Goal: Task Accomplishment & Management: Complete application form

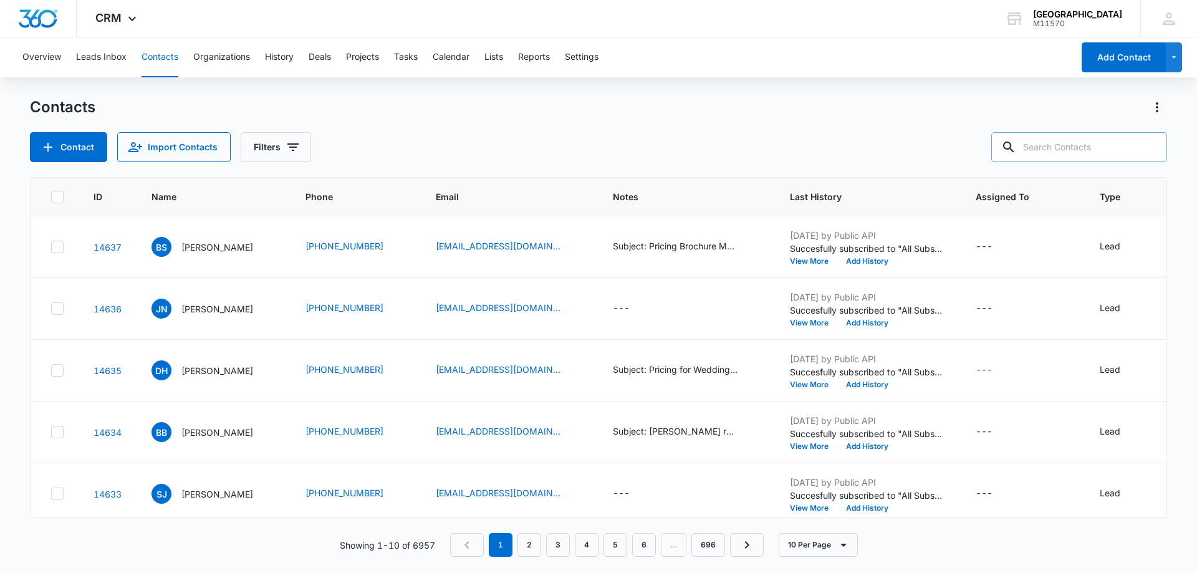
click at [1079, 142] on input "text" at bounding box center [1079, 147] width 176 height 30
type input "[PHONE_NUMBER]"
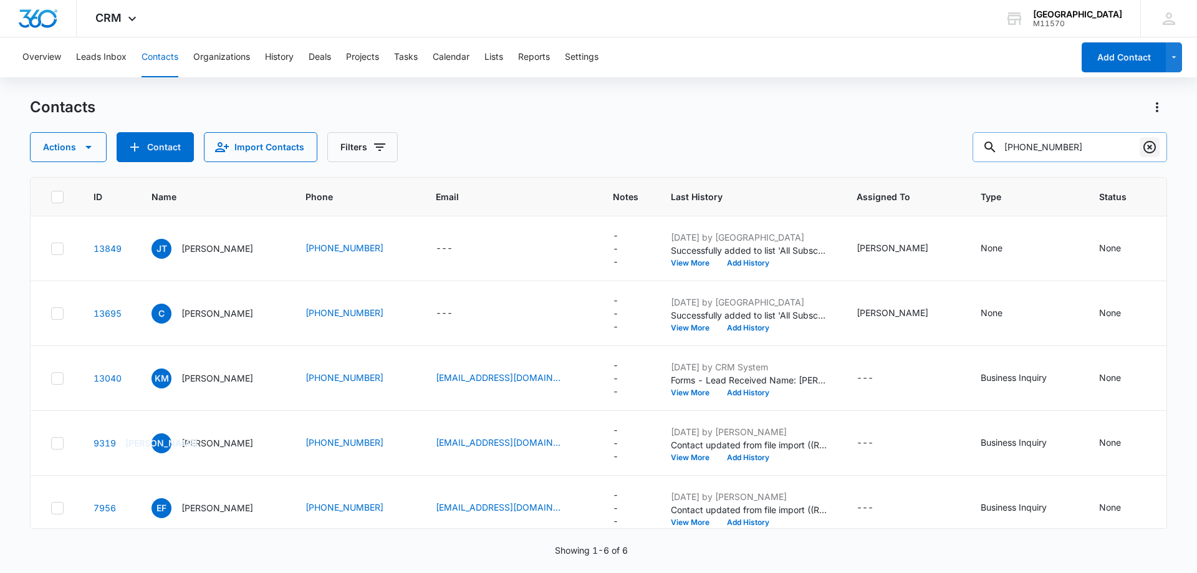
click at [1146, 148] on icon "Clear" at bounding box center [1149, 147] width 15 height 15
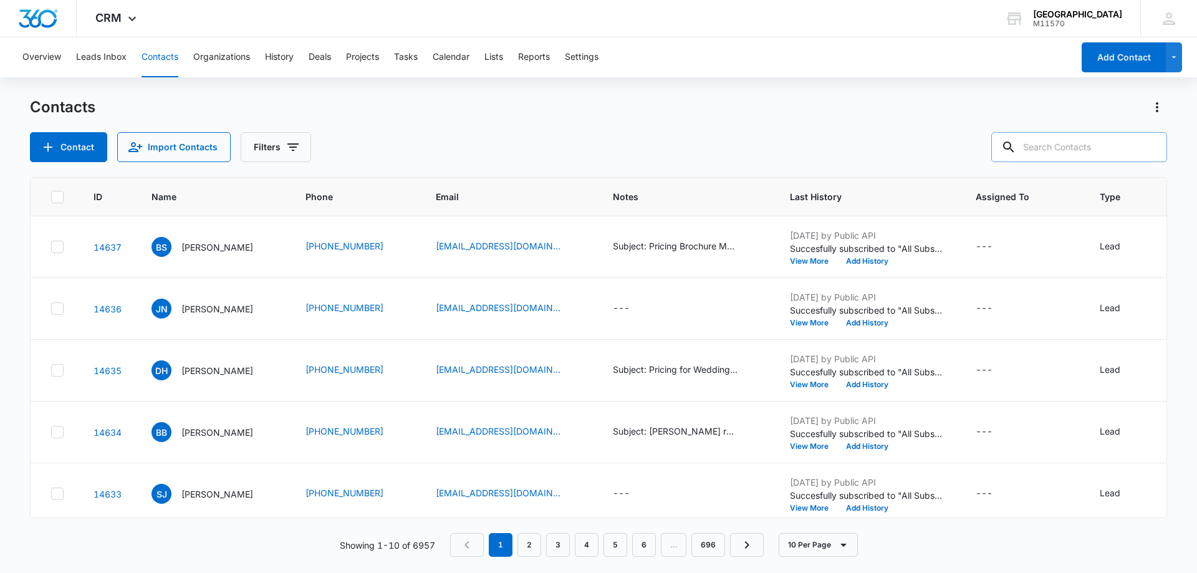
click at [551, 147] on div "Contact Import Contacts Filters" at bounding box center [598, 147] width 1137 height 30
click at [552, 147] on div "Contact Import Contacts Filters" at bounding box center [598, 147] width 1137 height 30
click at [87, 142] on button "Contact" at bounding box center [68, 147] width 77 height 30
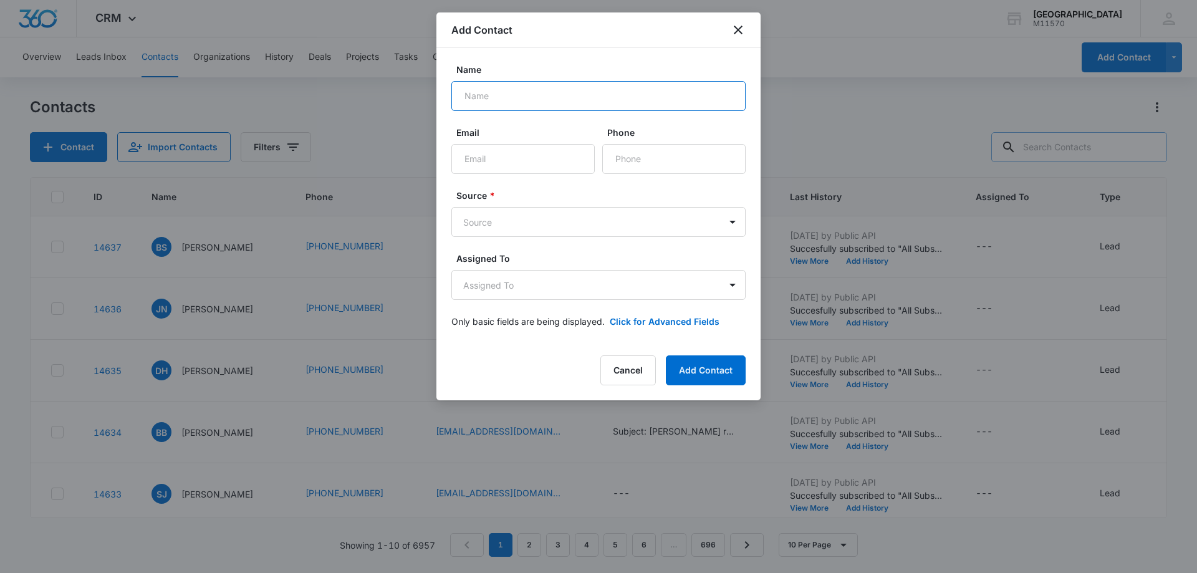
click at [551, 102] on input "Name" at bounding box center [598, 96] width 294 height 30
type input "r"
type input "[PERSON_NAME]"
click at [646, 153] on input "Phone" at bounding box center [673, 159] width 143 height 30
type input "[PHONE_NUMBER]"
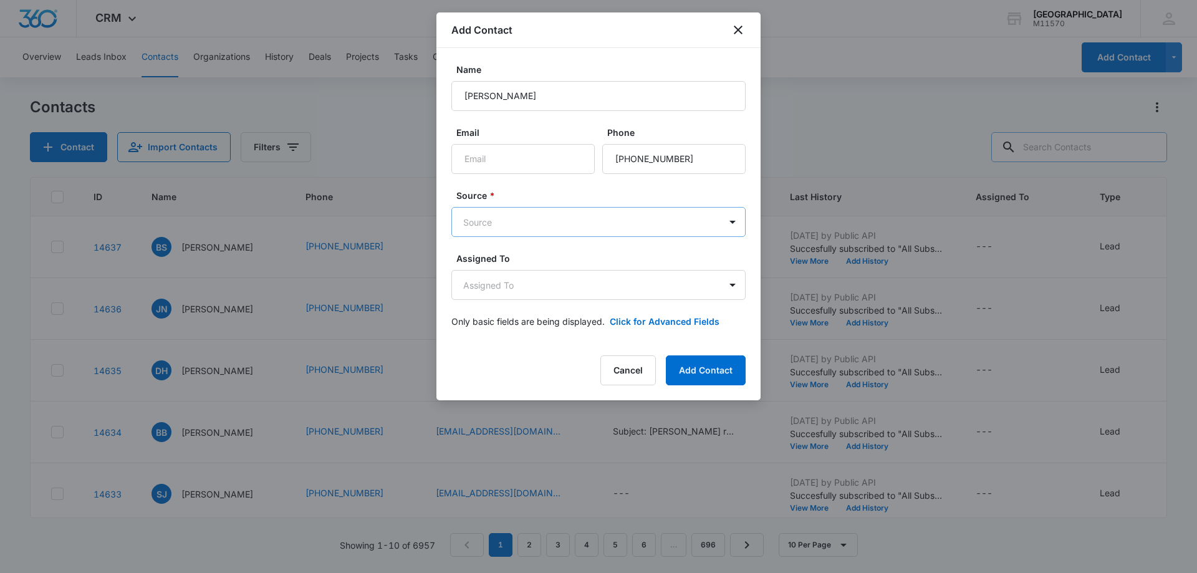
click at [661, 221] on body "CRM Apps Reputation Websites Forms CRM Email Social Shop Payments POS Content A…" at bounding box center [598, 286] width 1197 height 573
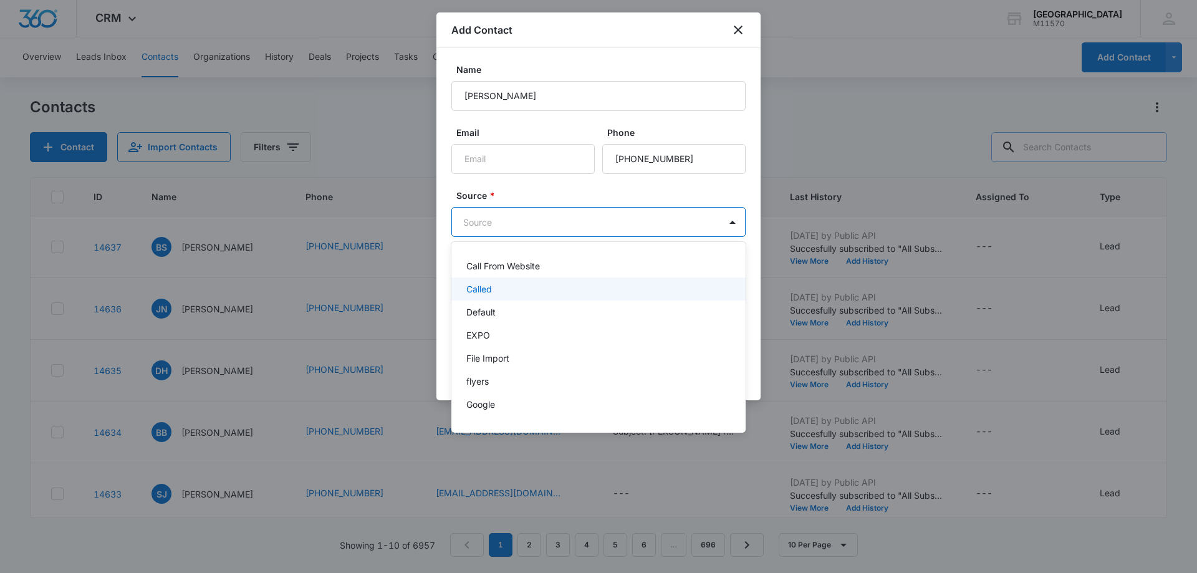
click at [625, 288] on div "Called" at bounding box center [597, 288] width 262 height 13
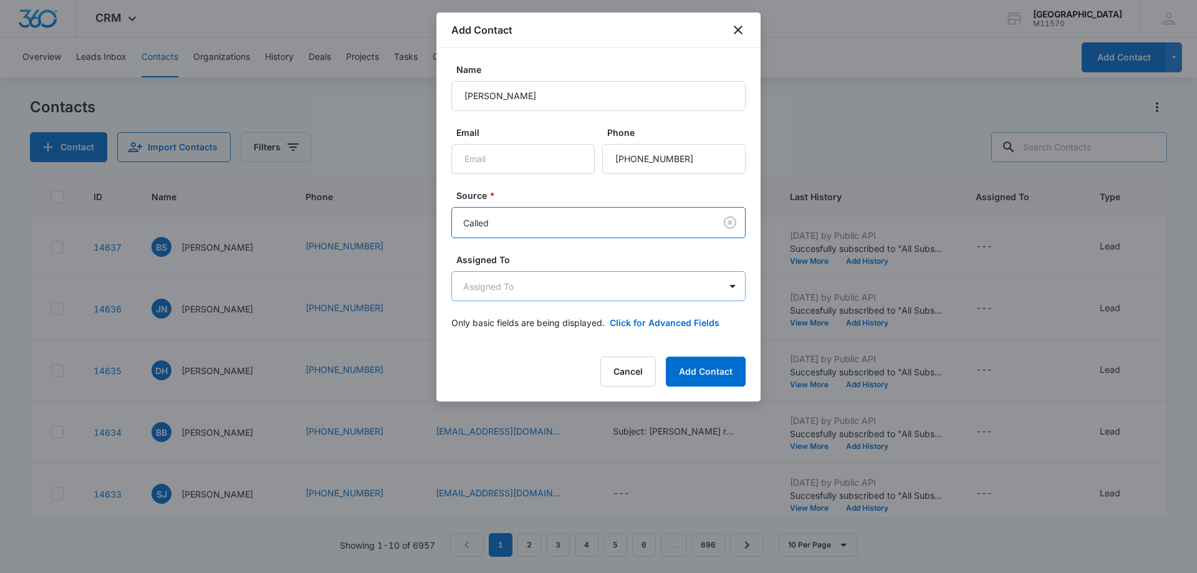
click at [625, 288] on body "CRM Apps Reputation Websites Forms CRM Email Social Shop Payments POS Content A…" at bounding box center [598, 286] width 1197 height 573
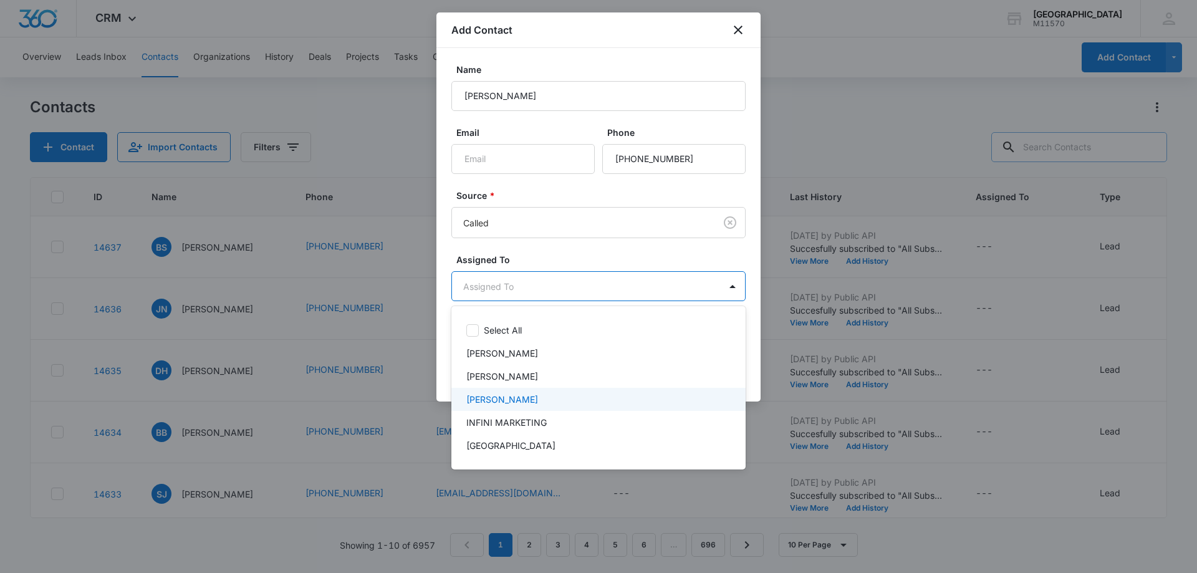
click at [603, 399] on div "[PERSON_NAME]" at bounding box center [597, 399] width 262 height 13
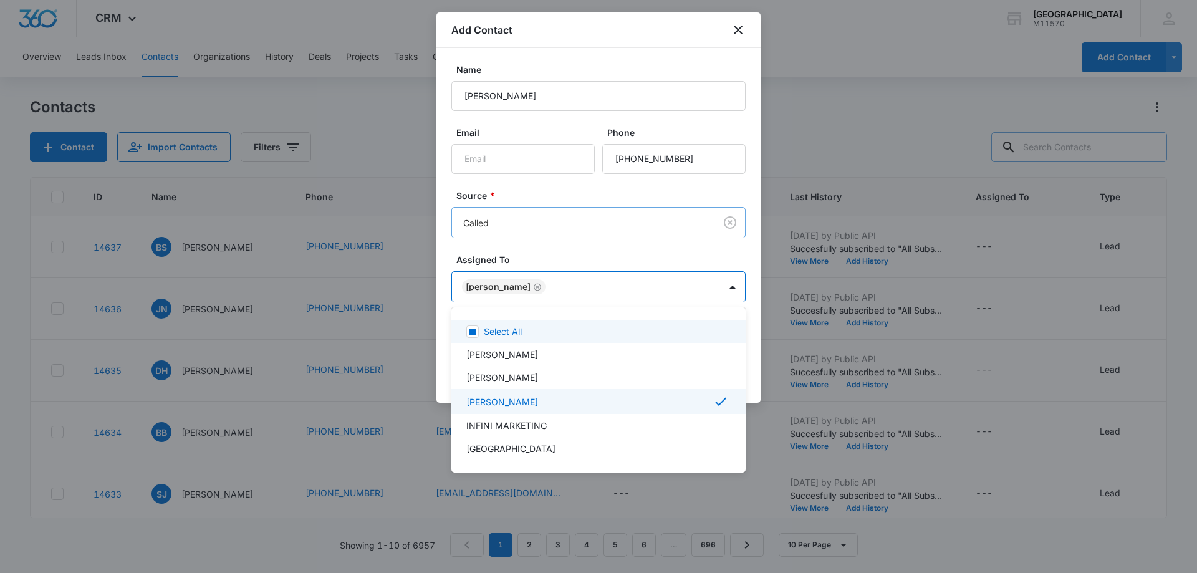
click at [577, 231] on div at bounding box center [598, 286] width 1197 height 573
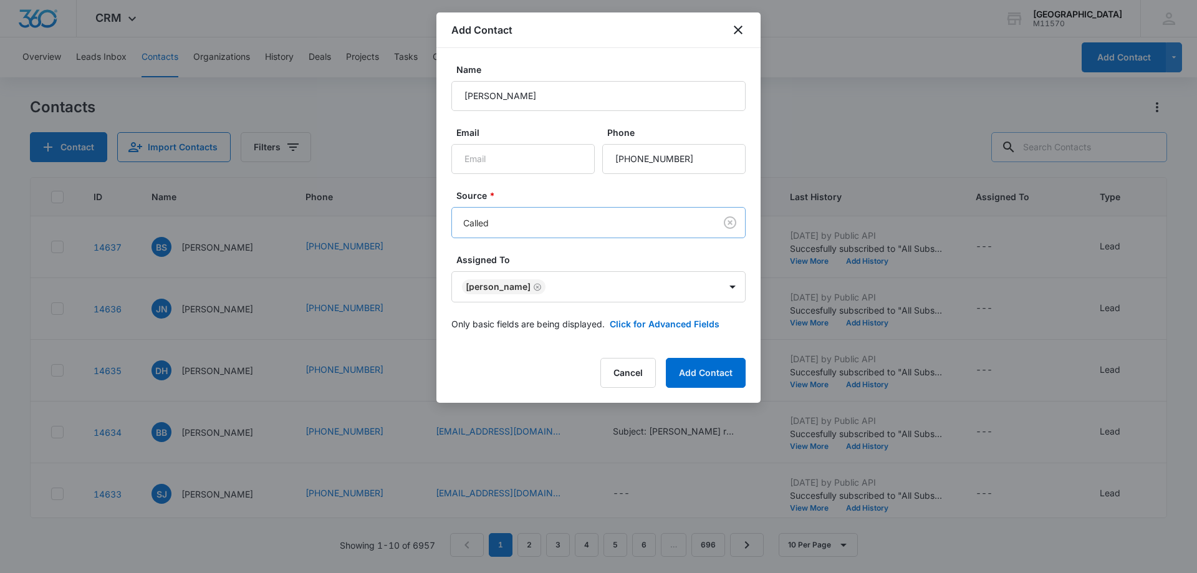
click at [582, 219] on body "CRM Apps Reputation Websites Forms CRM Email Social Shop Payments POS Content A…" at bounding box center [598, 286] width 1197 height 573
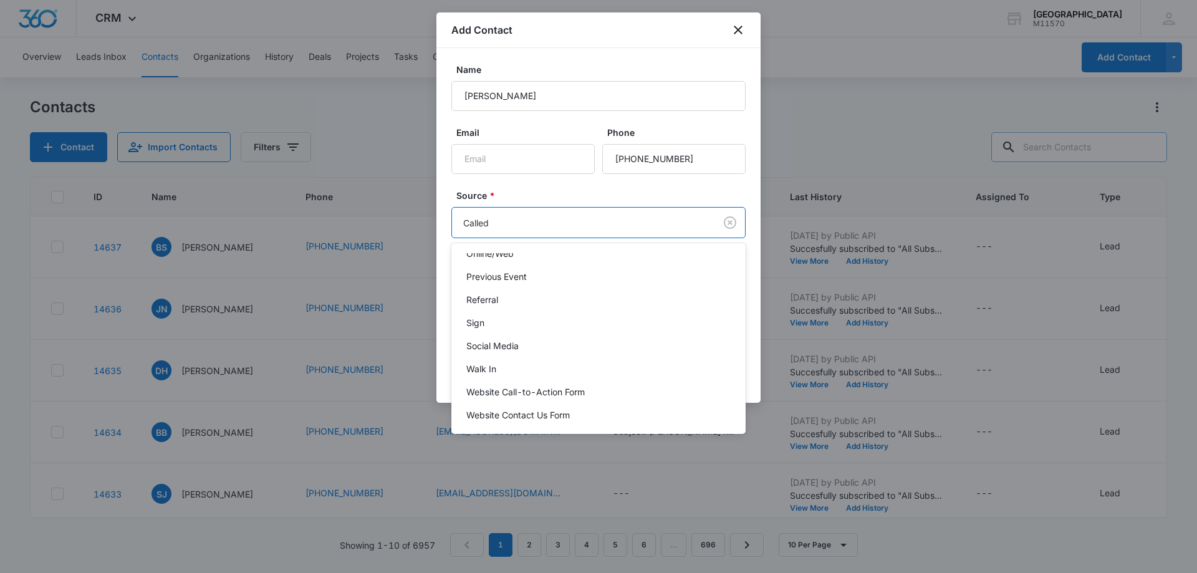
scroll to position [228, 0]
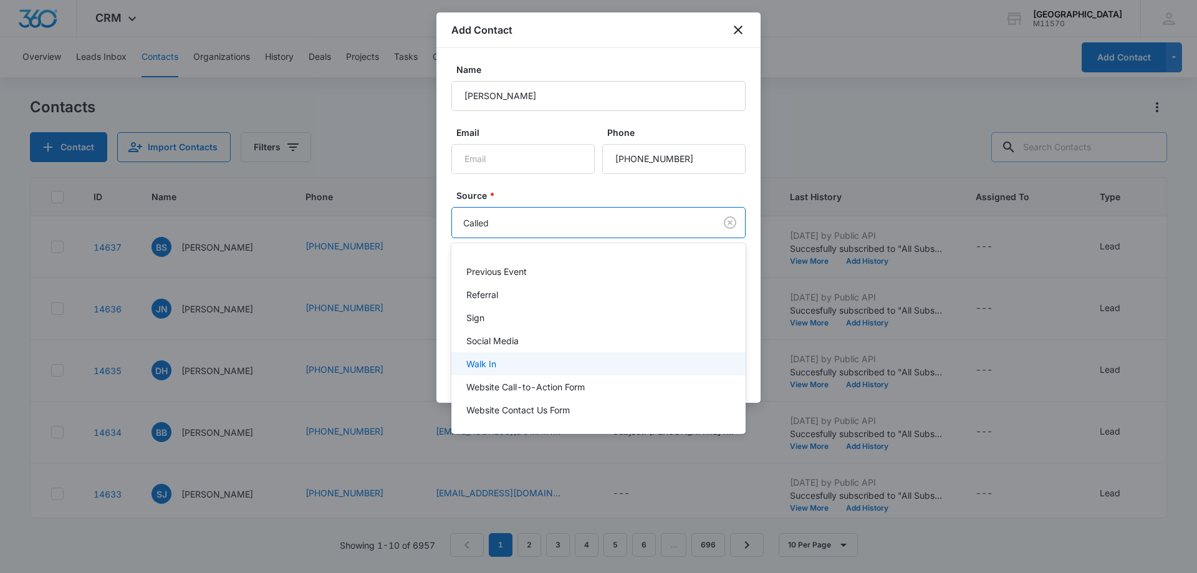
click at [559, 357] on div "Walk In" at bounding box center [598, 363] width 294 height 23
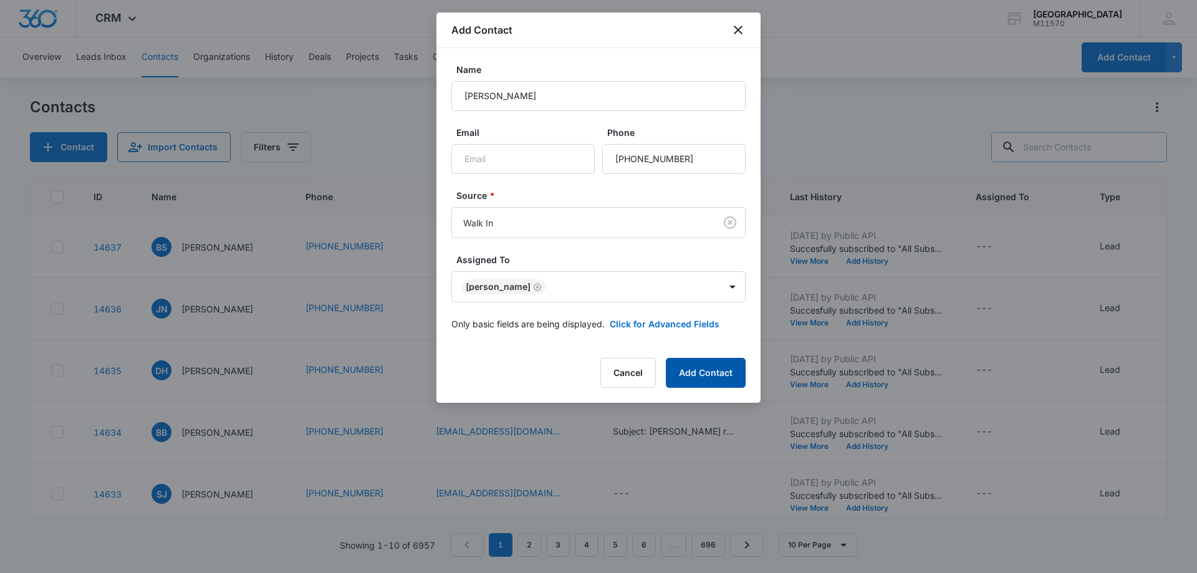
click at [693, 367] on button "Add Contact" at bounding box center [706, 373] width 80 height 30
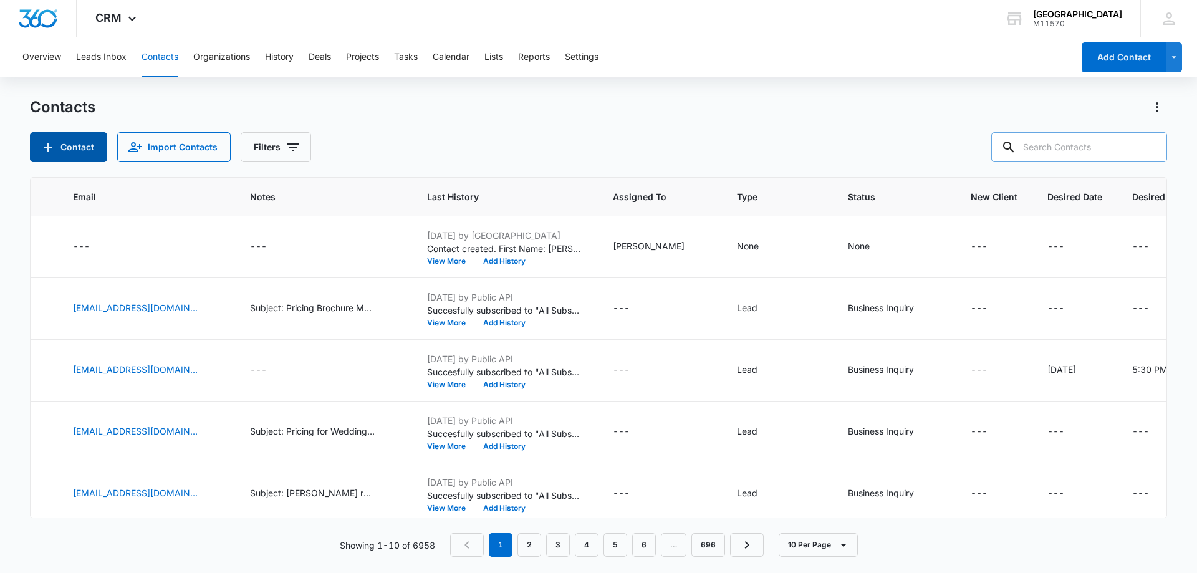
scroll to position [0, 650]
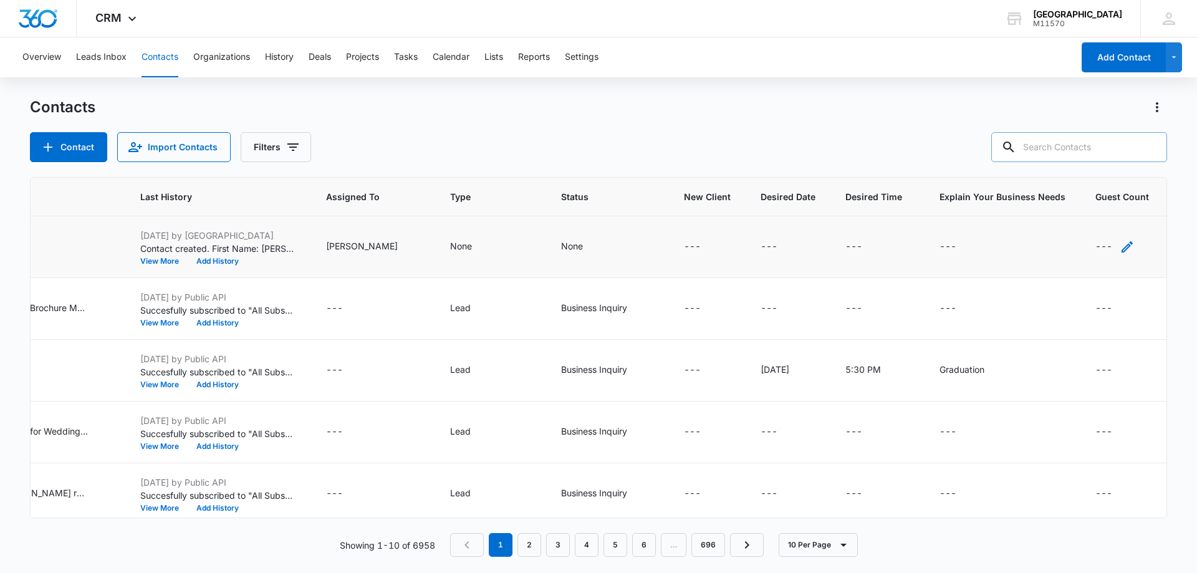
click at [1120, 241] on icon "Guest Count - - Select to Edit Field" at bounding box center [1127, 246] width 15 height 15
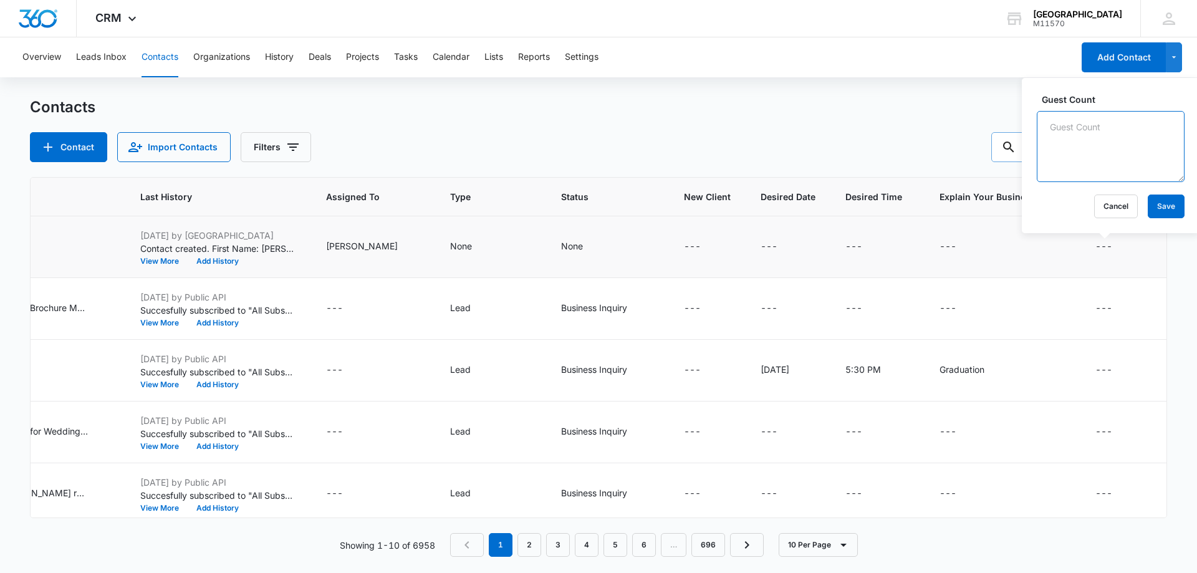
click at [1100, 155] on textarea "Guest Count" at bounding box center [1111, 146] width 148 height 71
type textarea "250"
click at [1171, 213] on button "Save" at bounding box center [1166, 207] width 37 height 24
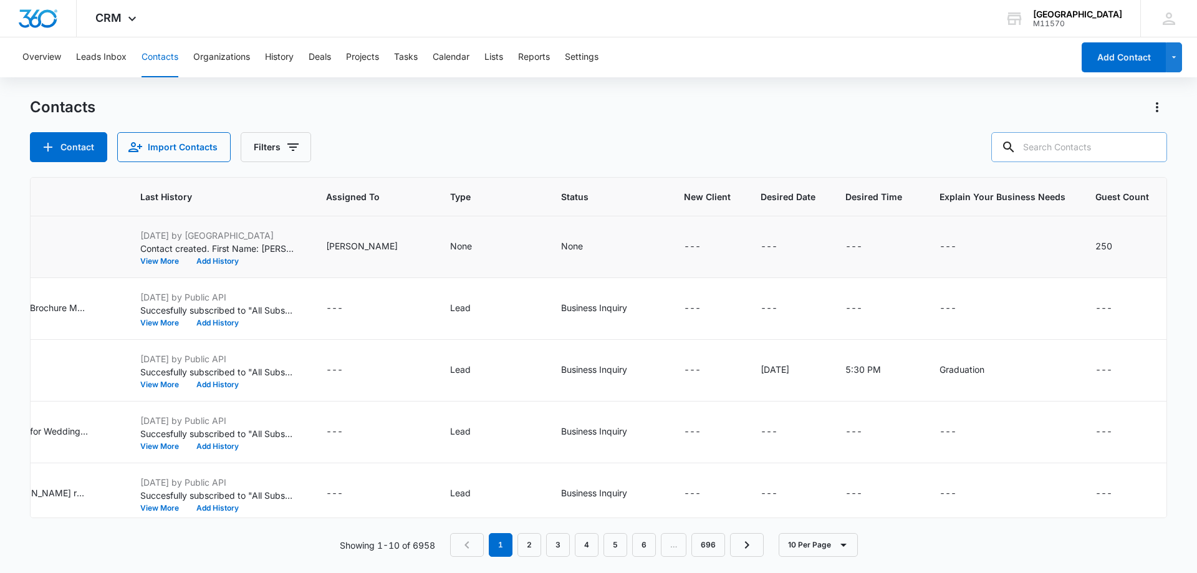
click at [443, 239] on td "None" at bounding box center [490, 247] width 111 height 62
click at [453, 240] on div "None" at bounding box center [472, 246] width 44 height 15
click at [459, 165] on div at bounding box center [432, 168] width 55 height 16
click at [450, 276] on p "Quinceanera" at bounding box center [434, 280] width 52 height 13
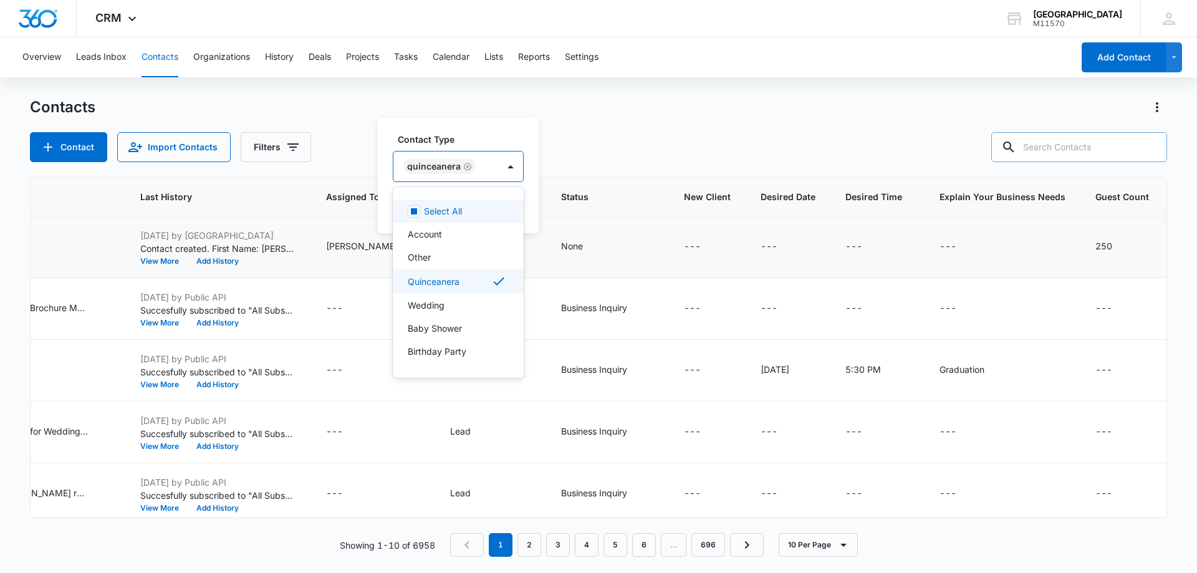
click at [486, 167] on div "Quinceanera" at bounding box center [445, 166] width 105 height 30
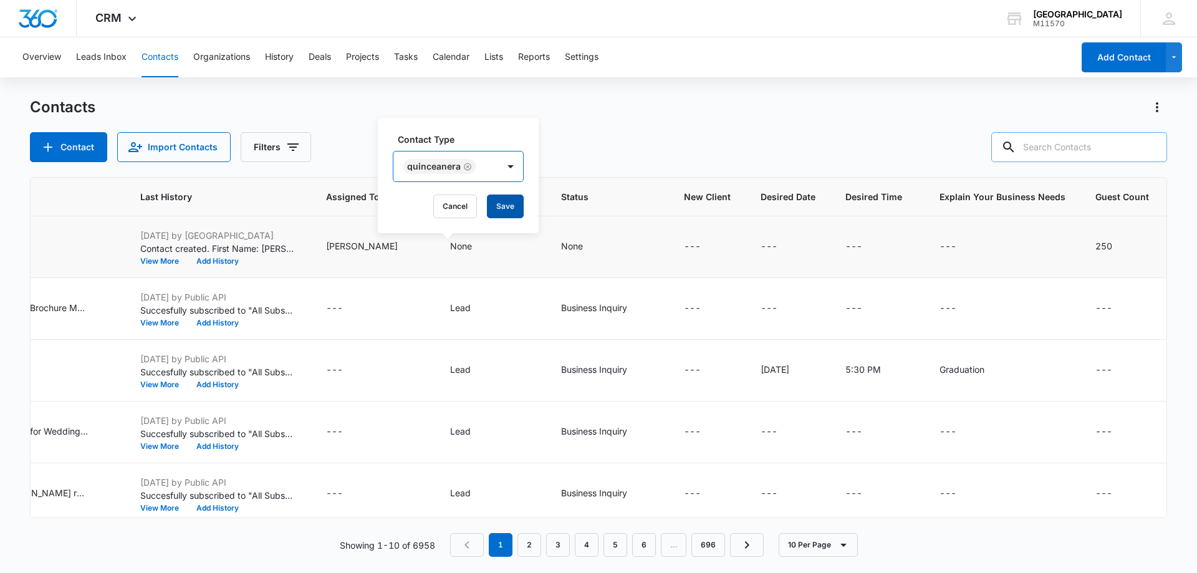
click at [502, 210] on button "Save" at bounding box center [505, 207] width 37 height 24
click at [785, 242] on icon "Desired Date - - Select to Edit Field" at bounding box center [792, 246] width 15 height 15
click at [762, 158] on input "Desired Date" at bounding box center [759, 167] width 157 height 30
type input "d"
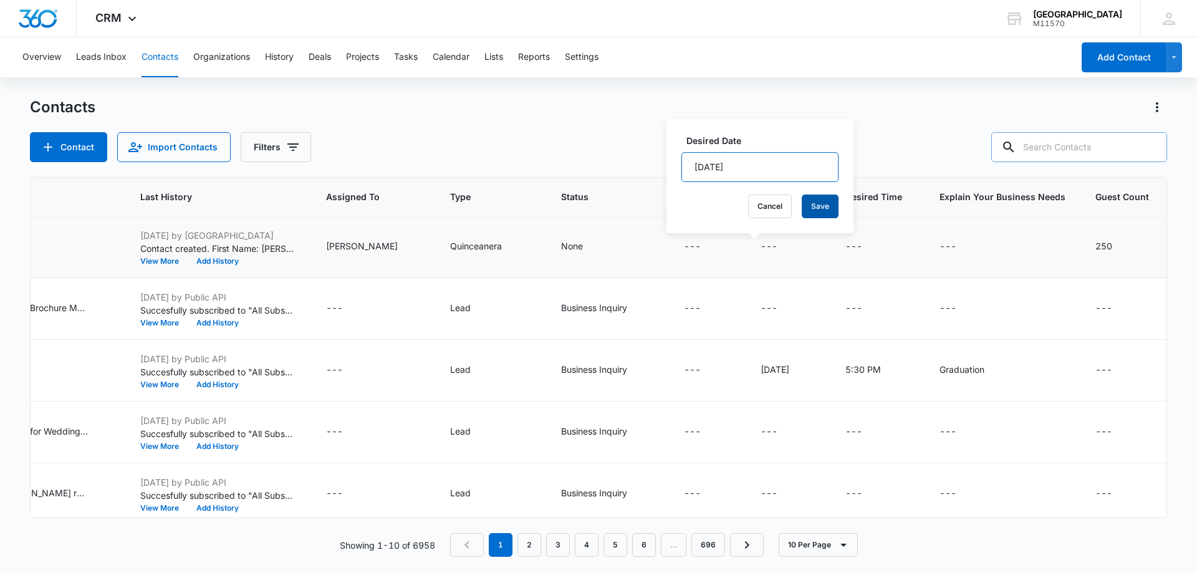
type input "[DATE]"
click at [805, 211] on button "Save" at bounding box center [820, 207] width 37 height 24
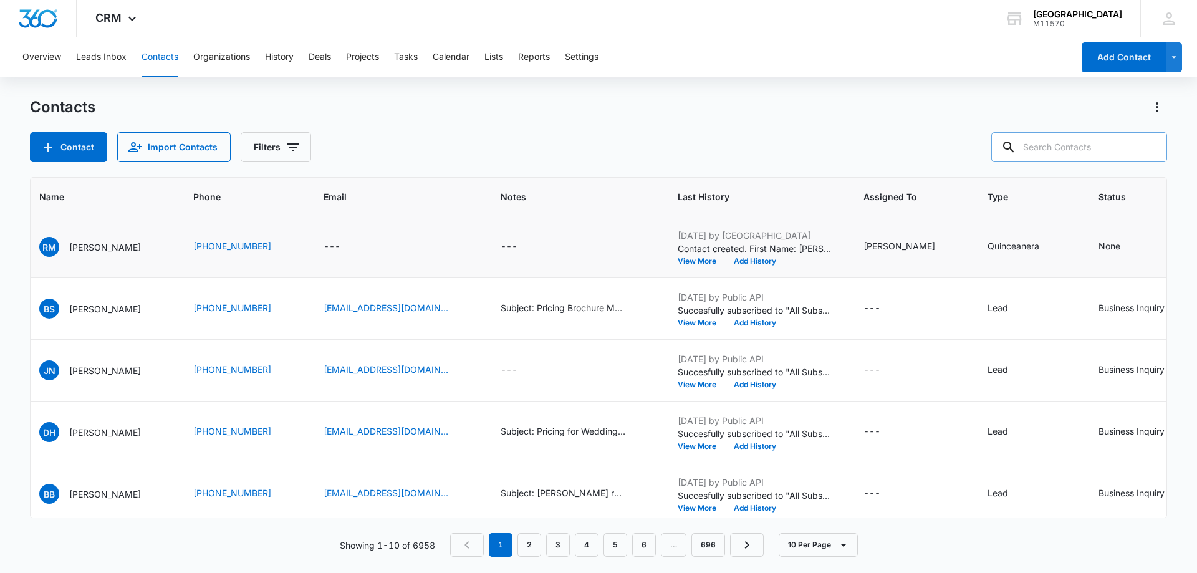
scroll to position [0, 0]
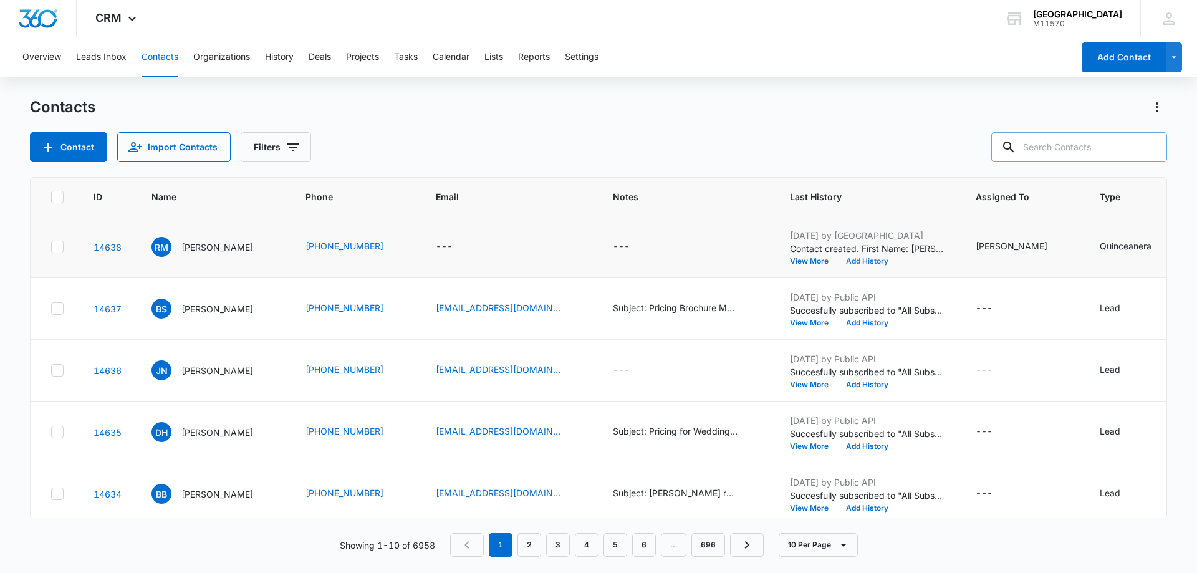
click at [840, 259] on button "Add History" at bounding box center [867, 260] width 60 height 7
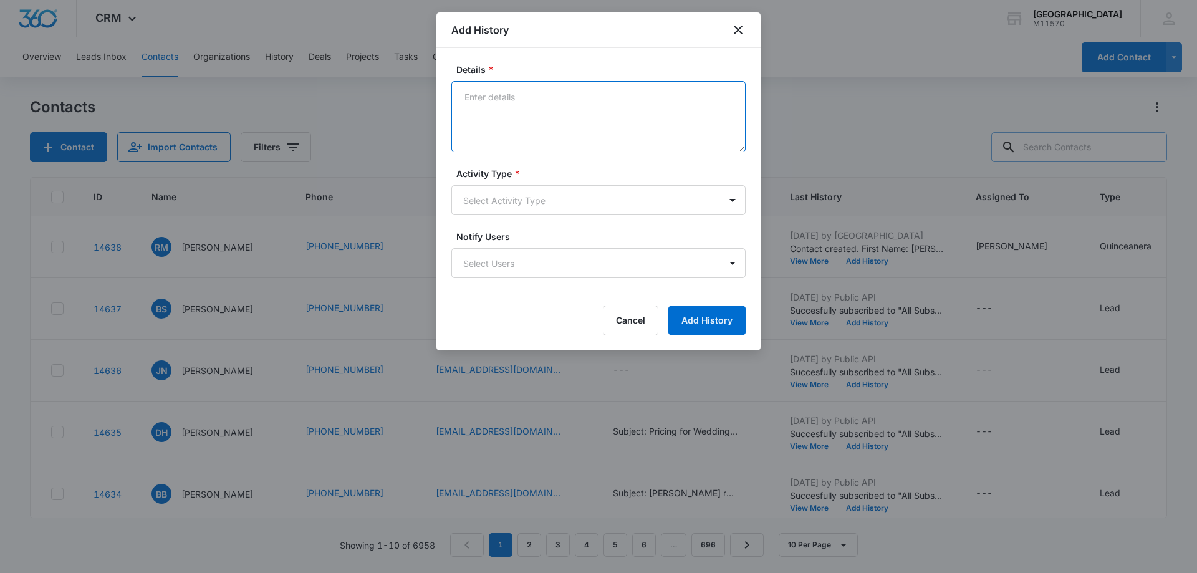
click at [614, 102] on textarea "Details *" at bounding box center [598, 116] width 294 height 71
type textarea "l"
type textarea "L"
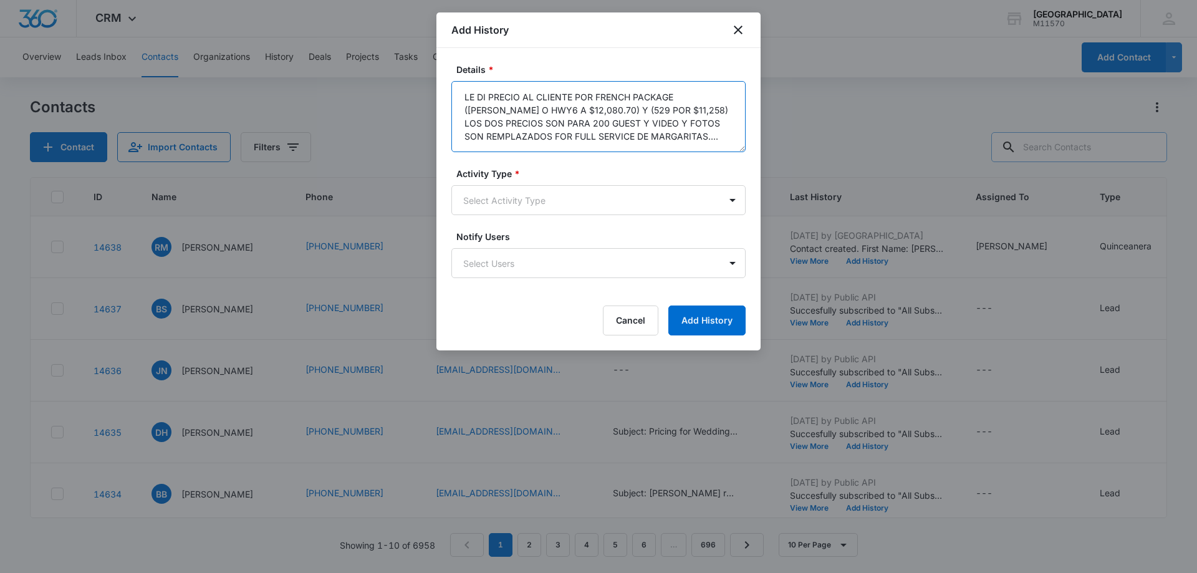
click at [567, 122] on textarea "LE DI PRECIO AL CLIENTE POR FRENCH PACKAGE ([PERSON_NAME] O HWY6 A $12,080.70) …" at bounding box center [598, 116] width 294 height 71
click at [535, 133] on textarea "LE DI PRECIO AL CLIENTE POR FRENCH PACKAGE ([PERSON_NAME] O HWY6 A $12,080.70) …" at bounding box center [598, 116] width 294 height 71
click at [710, 145] on textarea "LE DI PRECIO AL CLIENTE POR FRENCH PACKAGE ([PERSON_NAME] O HWY6 A $12,080.70) …" at bounding box center [598, 116] width 294 height 71
type textarea "LE DI PRECIO AL CLIENTE POR FRENCH PACKAGE ([PERSON_NAME] O HWY6 A $12,080.70) …"
click at [655, 201] on body "CRM Apps Reputation Websites Forms CRM Email Social Shop Payments POS Content A…" at bounding box center [598, 286] width 1197 height 573
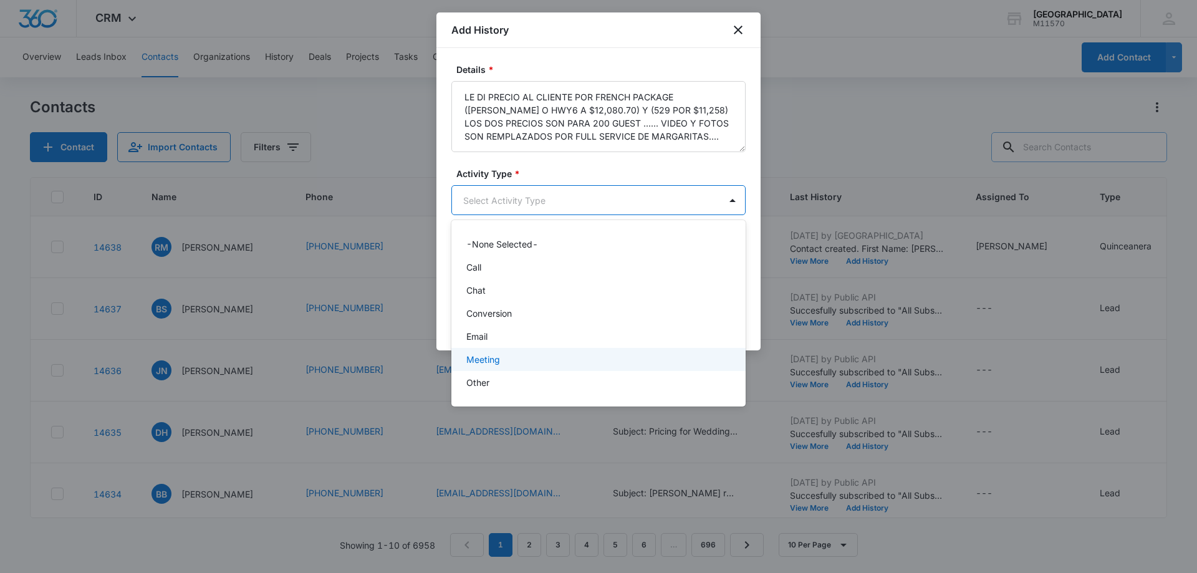
click at [623, 363] on div "Meeting" at bounding box center [597, 359] width 262 height 13
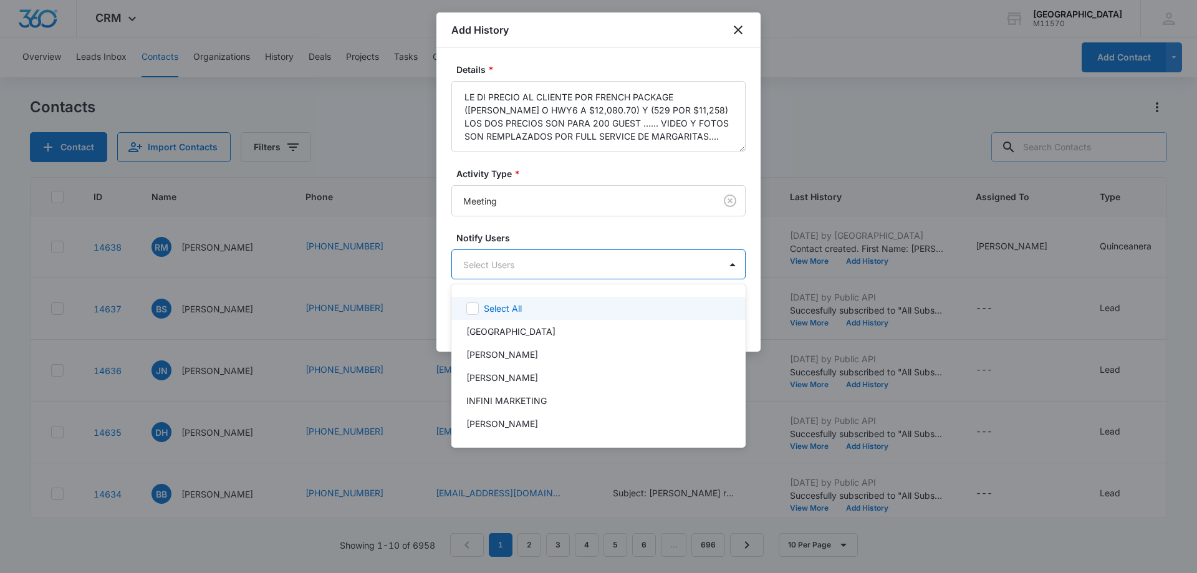
click at [564, 255] on body "CRM Apps Reputation Websites Forms CRM Email Social Shop Payments POS Content A…" at bounding box center [598, 286] width 1197 height 573
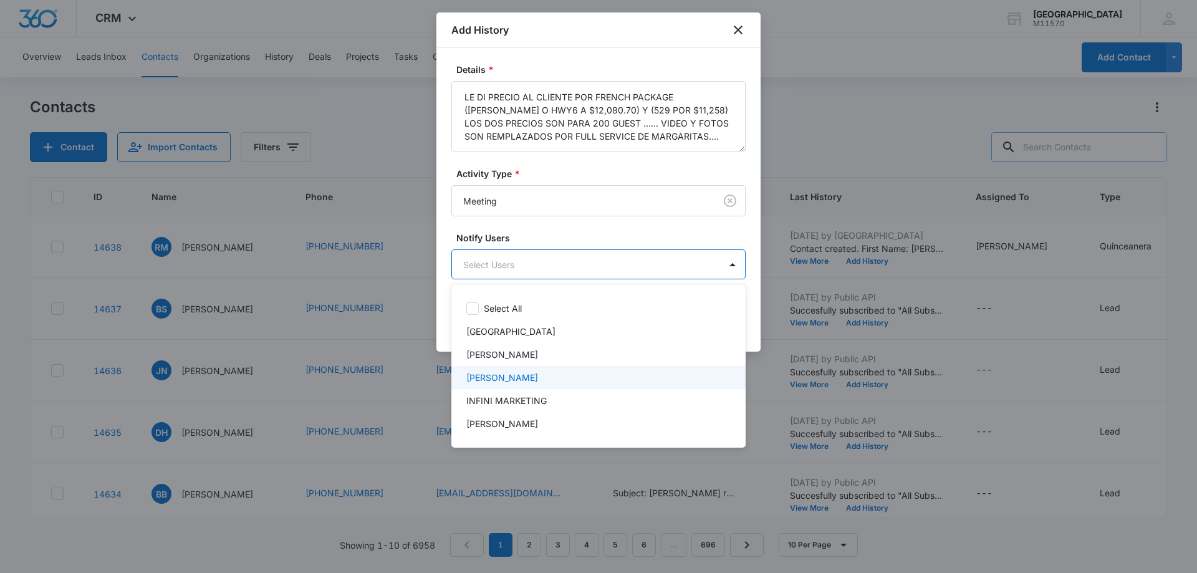
click at [545, 371] on div "[PERSON_NAME]" at bounding box center [597, 377] width 262 height 13
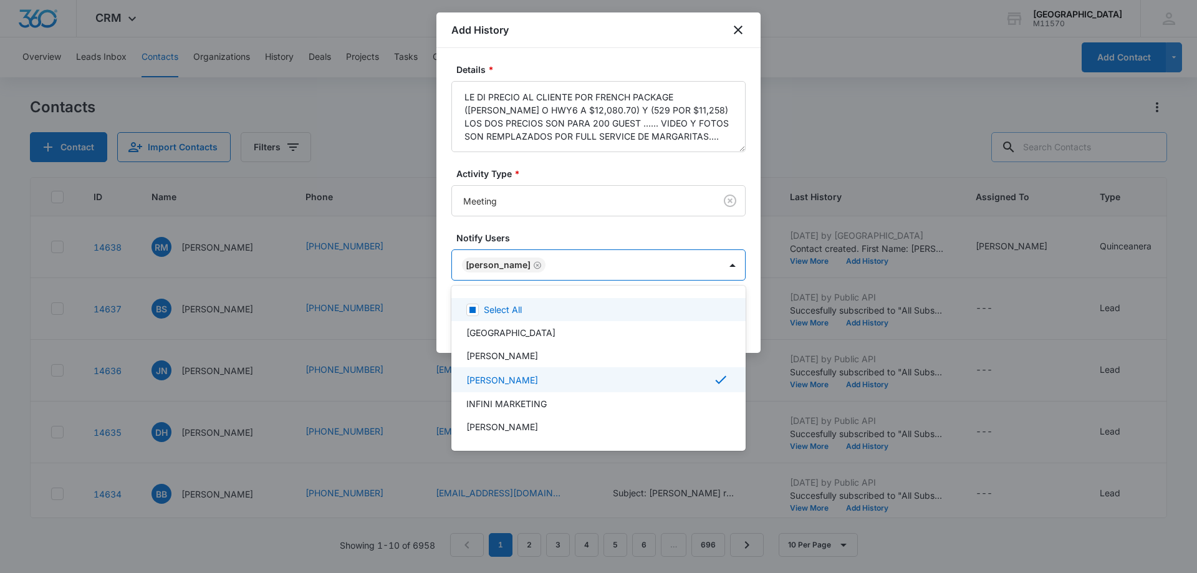
click at [589, 272] on div at bounding box center [598, 286] width 1197 height 573
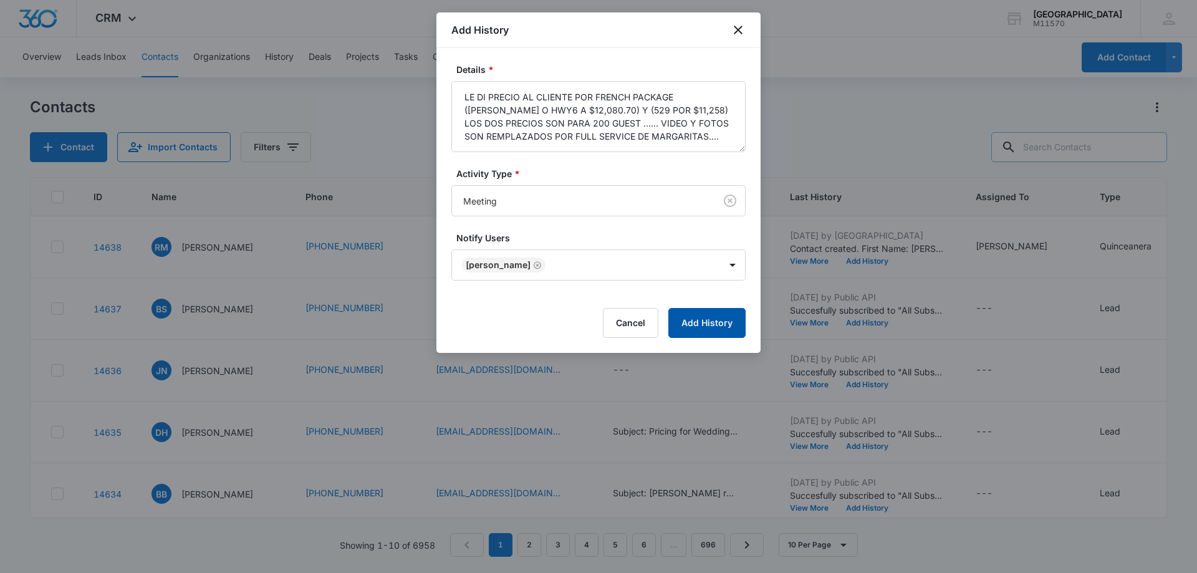
click at [687, 325] on button "Add History" at bounding box center [706, 323] width 77 height 30
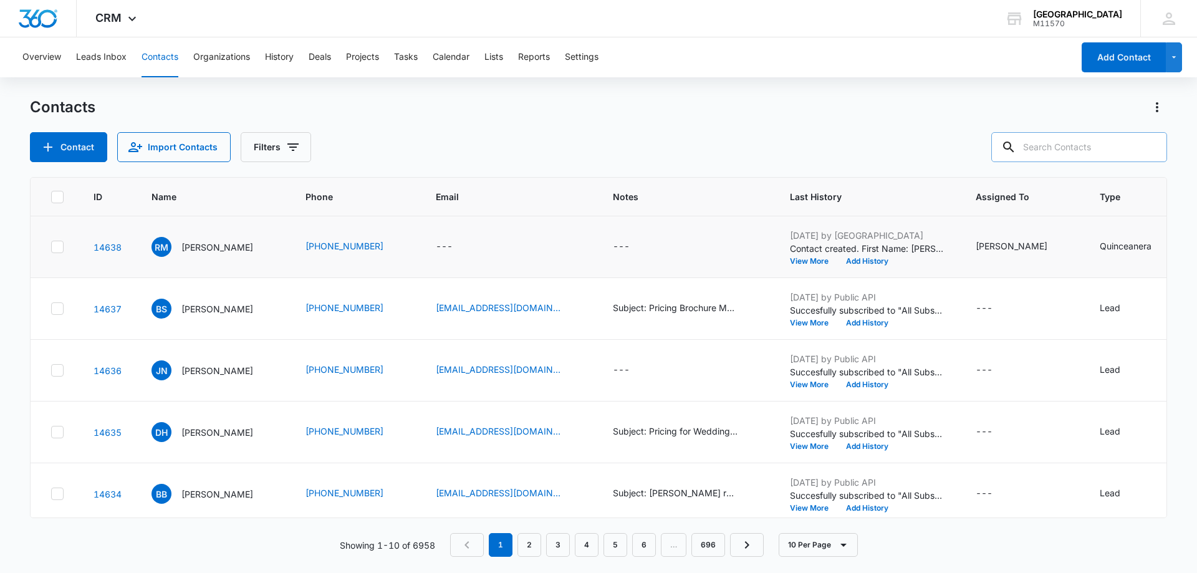
click at [820, 246] on p "Contact created. First Name: [PERSON_NAME] Name: [PERSON_NAME] Phone: [PHONE_NU…" at bounding box center [868, 248] width 156 height 13
click at [809, 262] on button "View More" at bounding box center [813, 260] width 47 height 7
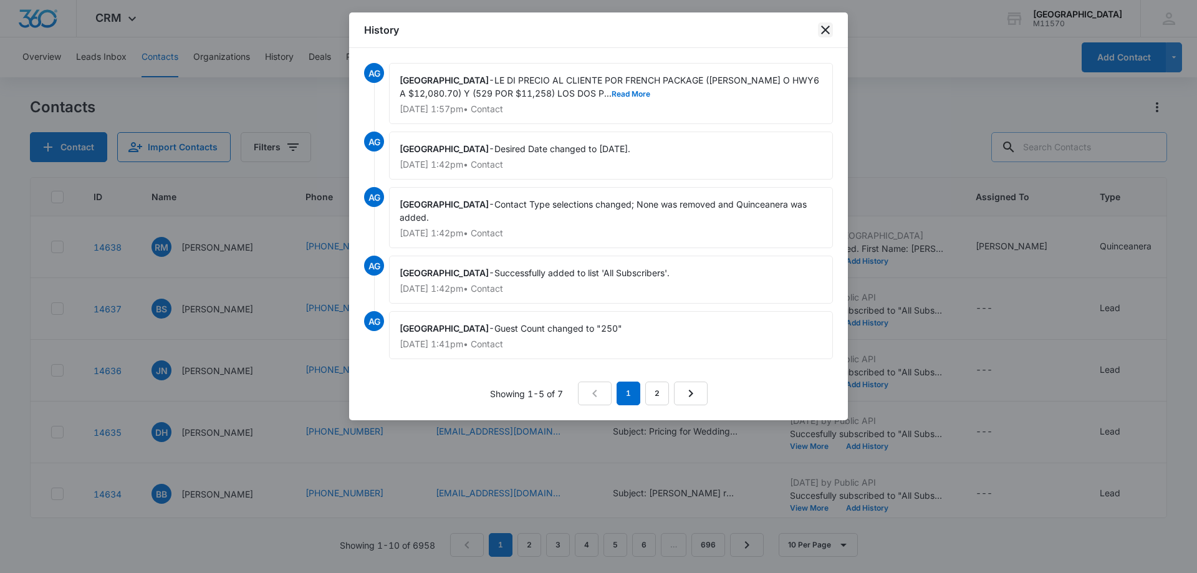
click at [820, 31] on icon "close" at bounding box center [825, 29] width 15 height 15
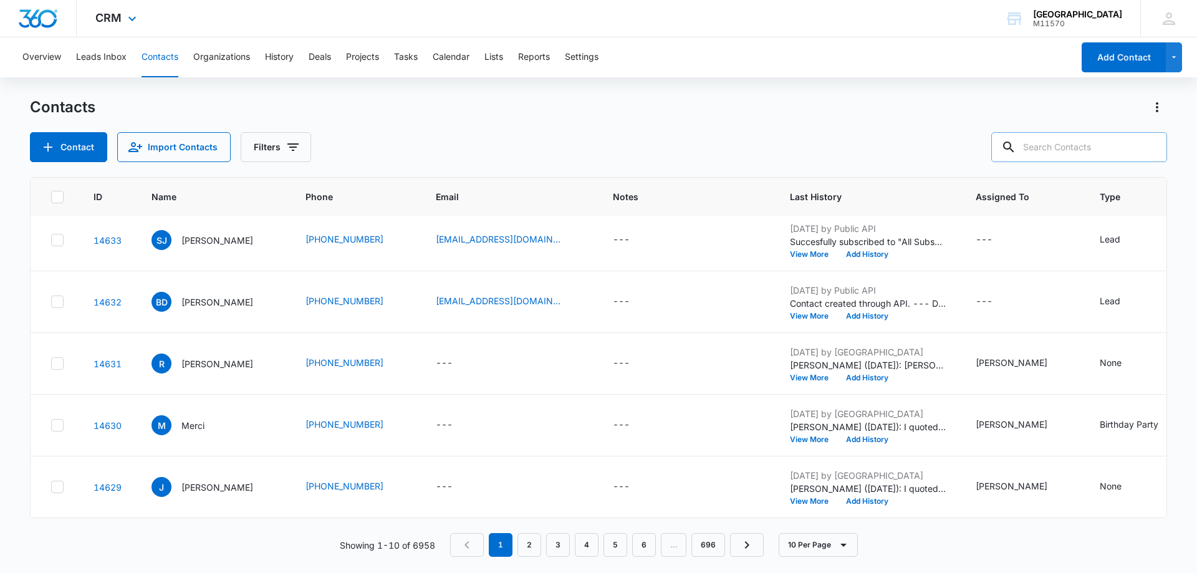
scroll to position [325, 0]
click at [526, 543] on link "2" at bounding box center [529, 545] width 24 height 24
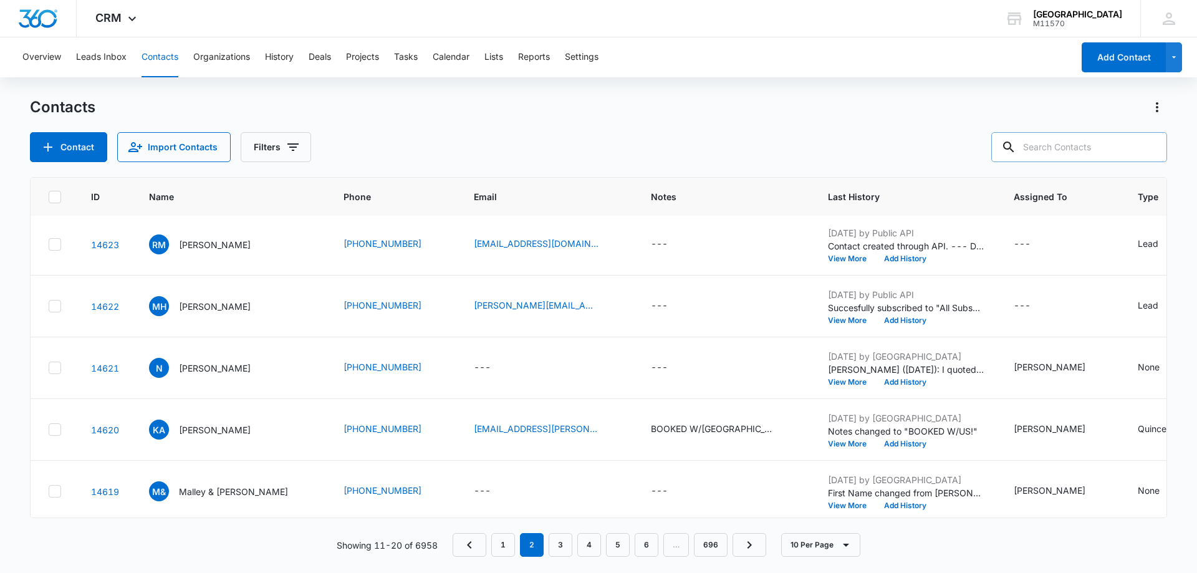
scroll to position [325, 2]
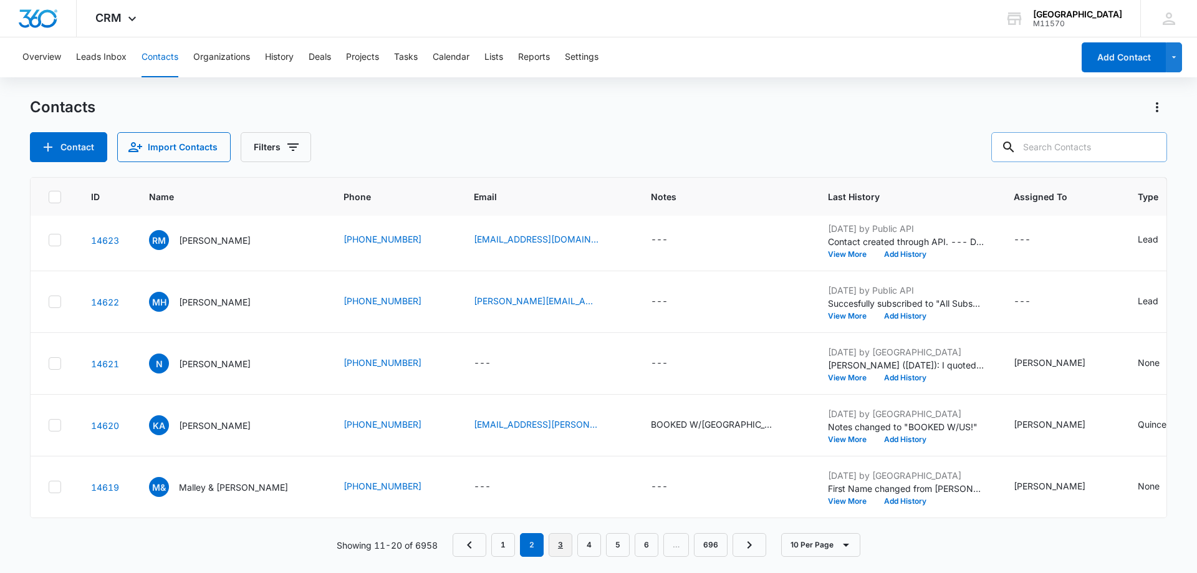
click at [559, 549] on link "3" at bounding box center [561, 545] width 24 height 24
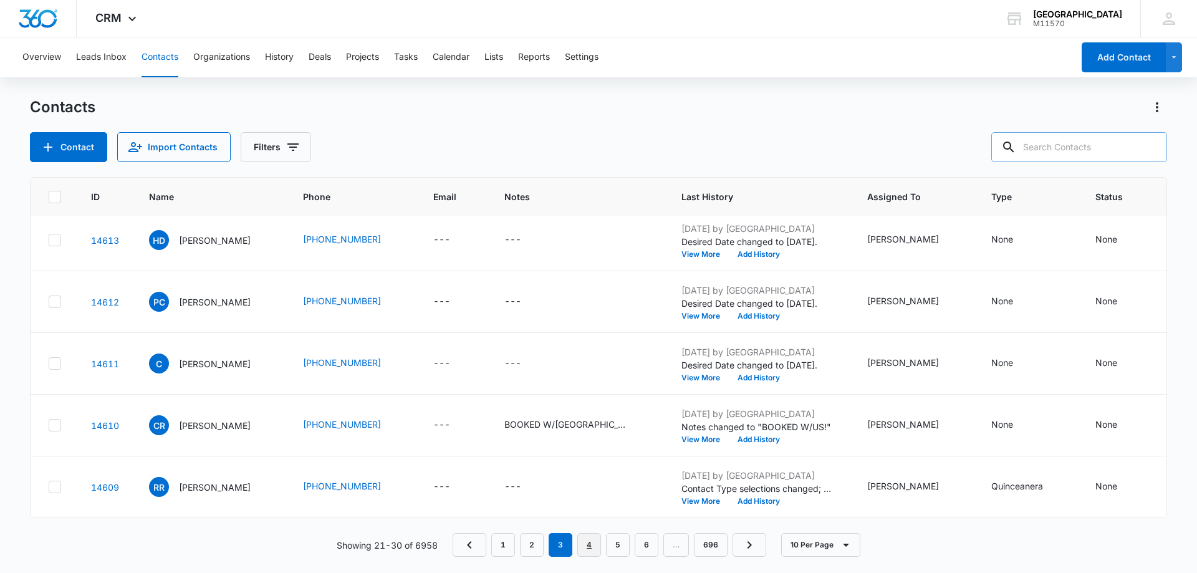
click at [590, 547] on link "4" at bounding box center [589, 545] width 24 height 24
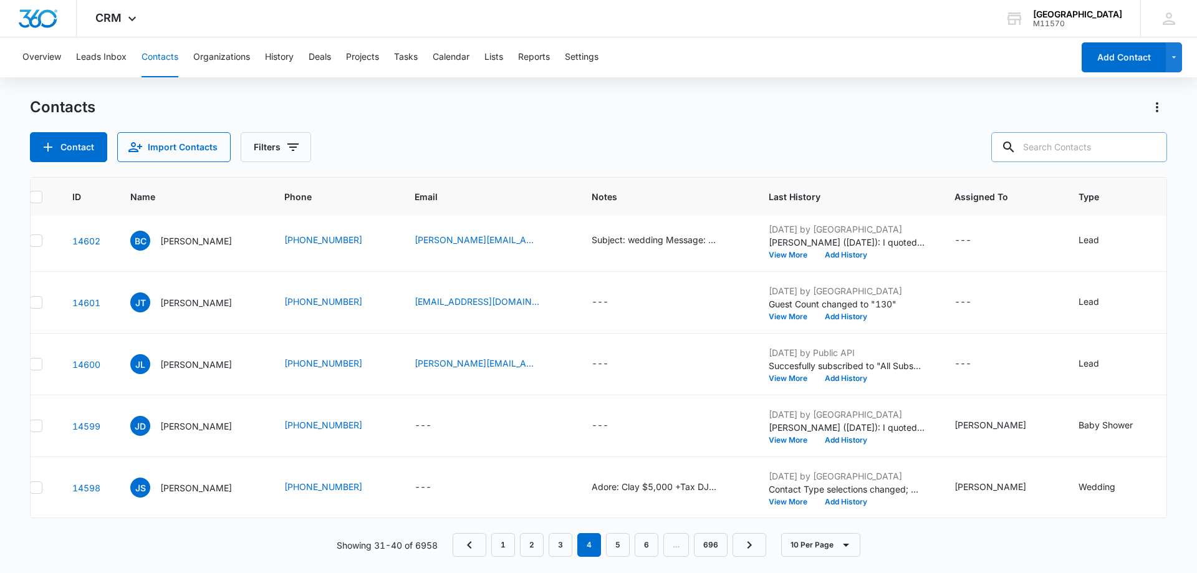
scroll to position [325, 21]
click at [623, 538] on link "5" at bounding box center [618, 545] width 24 height 24
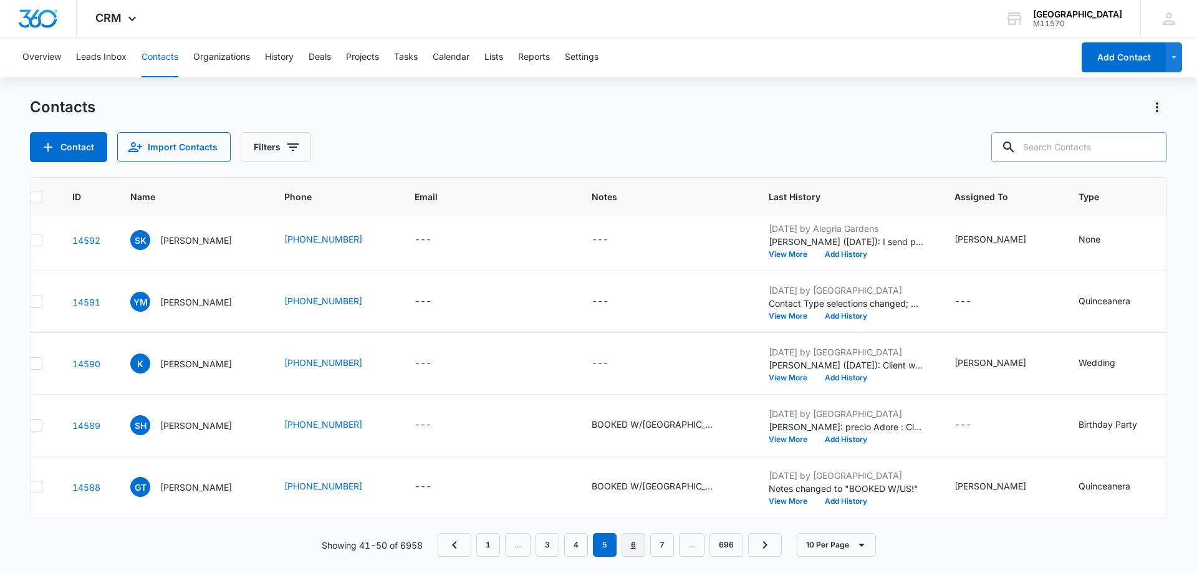
click at [628, 546] on link "6" at bounding box center [634, 545] width 24 height 24
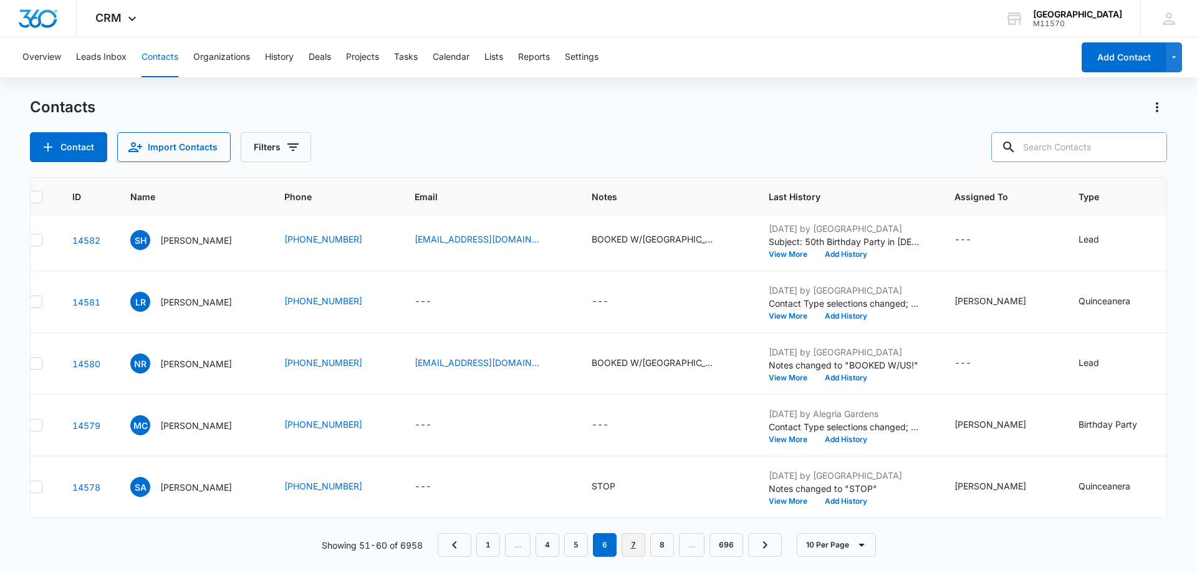
click at [628, 543] on link "7" at bounding box center [634, 545] width 24 height 24
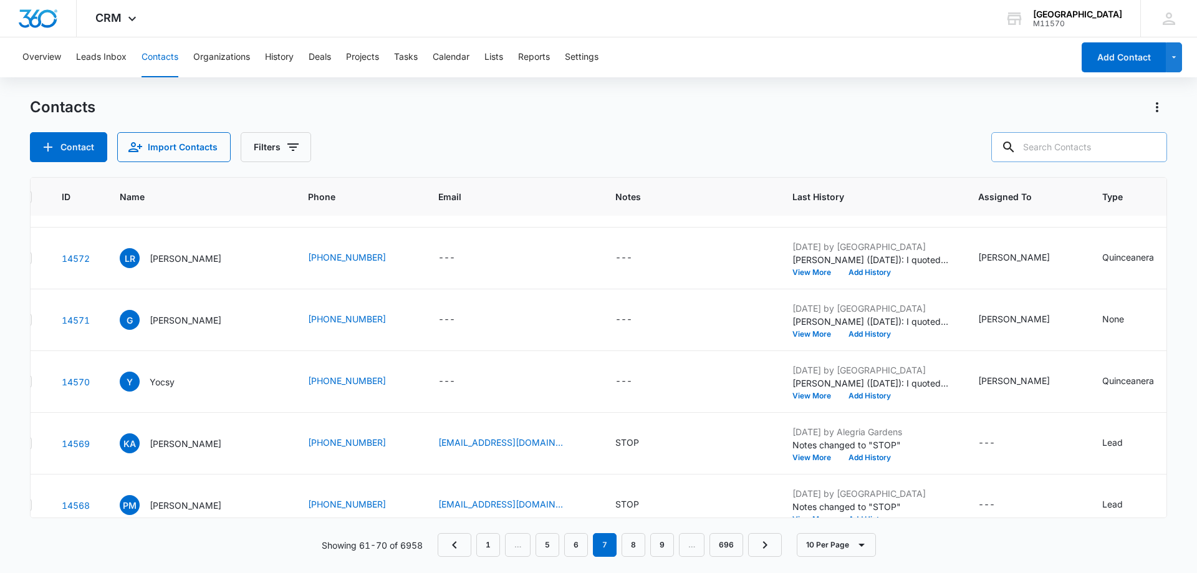
scroll to position [325, 21]
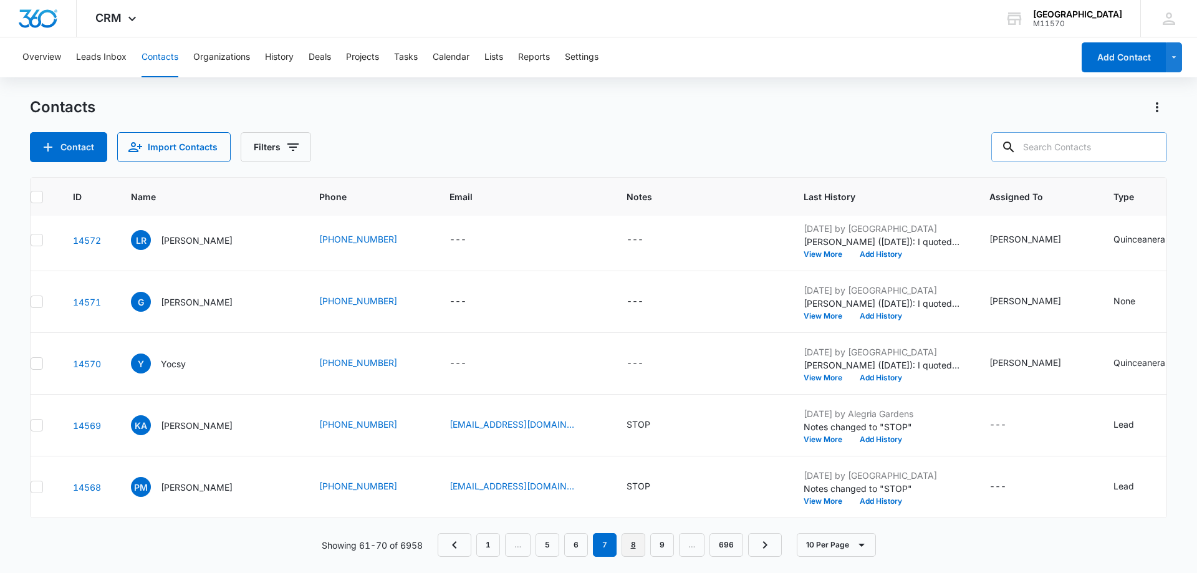
click at [637, 546] on link "8" at bounding box center [634, 545] width 24 height 24
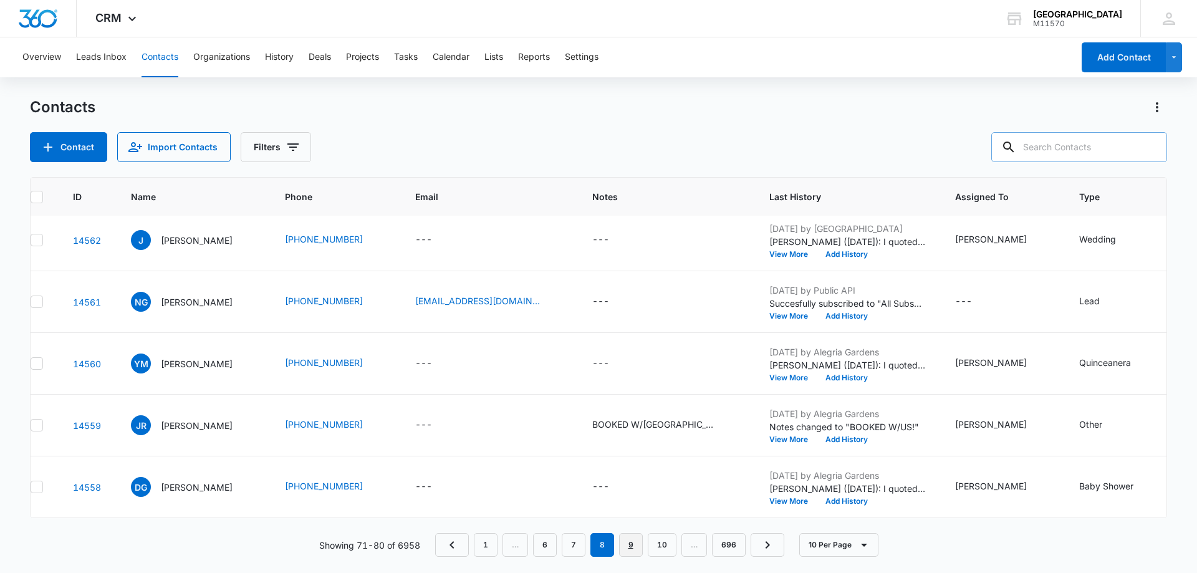
click at [636, 546] on link "9" at bounding box center [631, 545] width 24 height 24
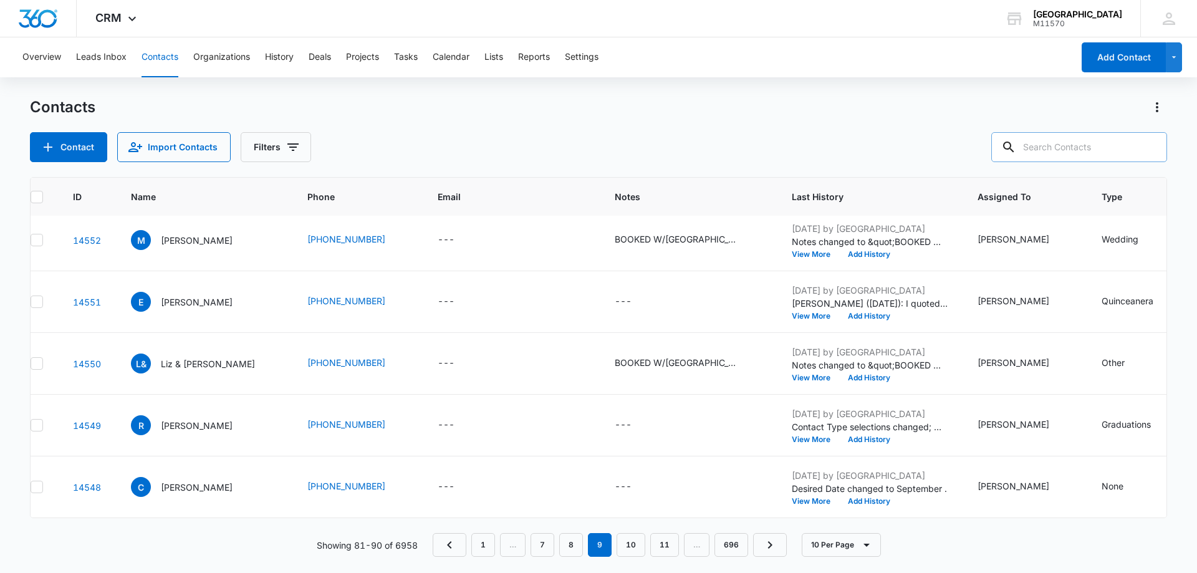
scroll to position [0, 21]
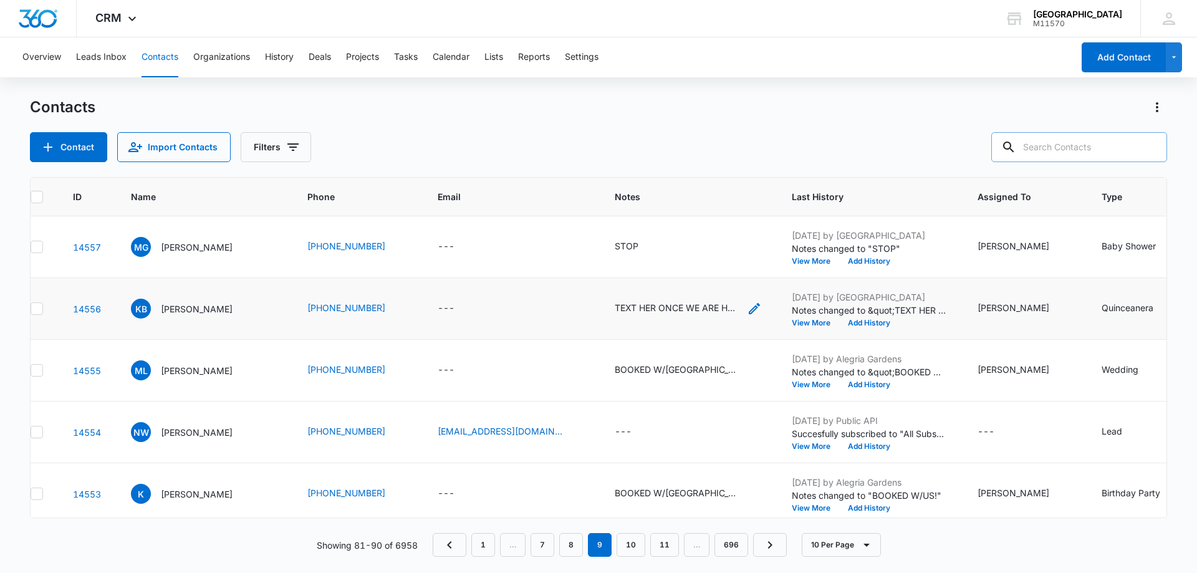
click at [634, 309] on div "TEXT HER ONCE WE ARE HAVING AN OPEN HOUSE" at bounding box center [677, 307] width 125 height 13
click at [606, 266] on button "Cancel" at bounding box center [614, 268] width 44 height 24
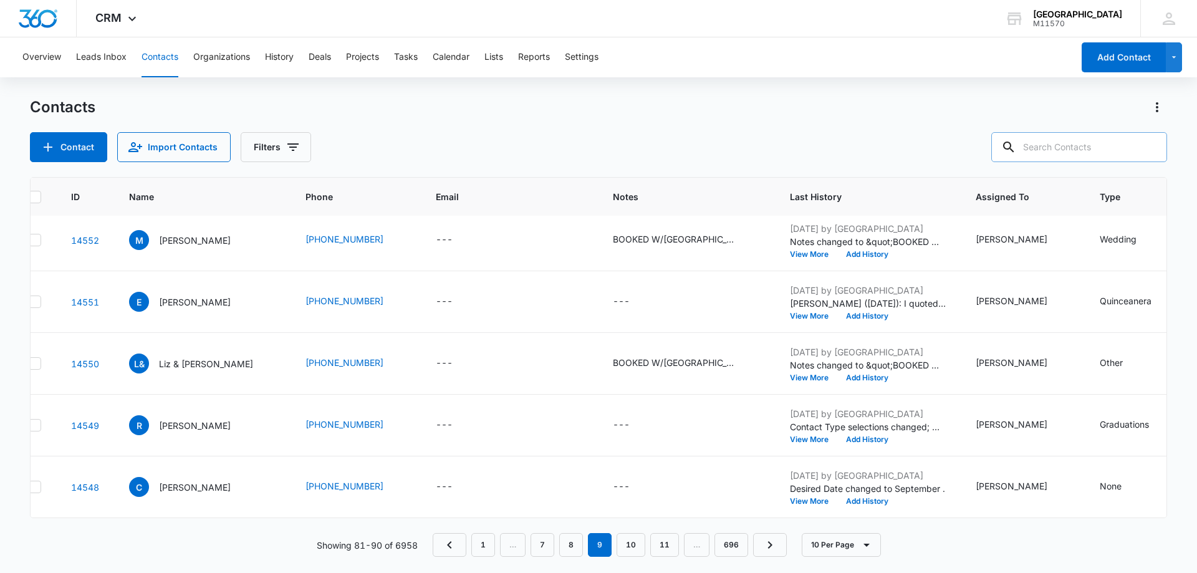
scroll to position [325, 22]
click at [628, 542] on link "10" at bounding box center [631, 545] width 29 height 24
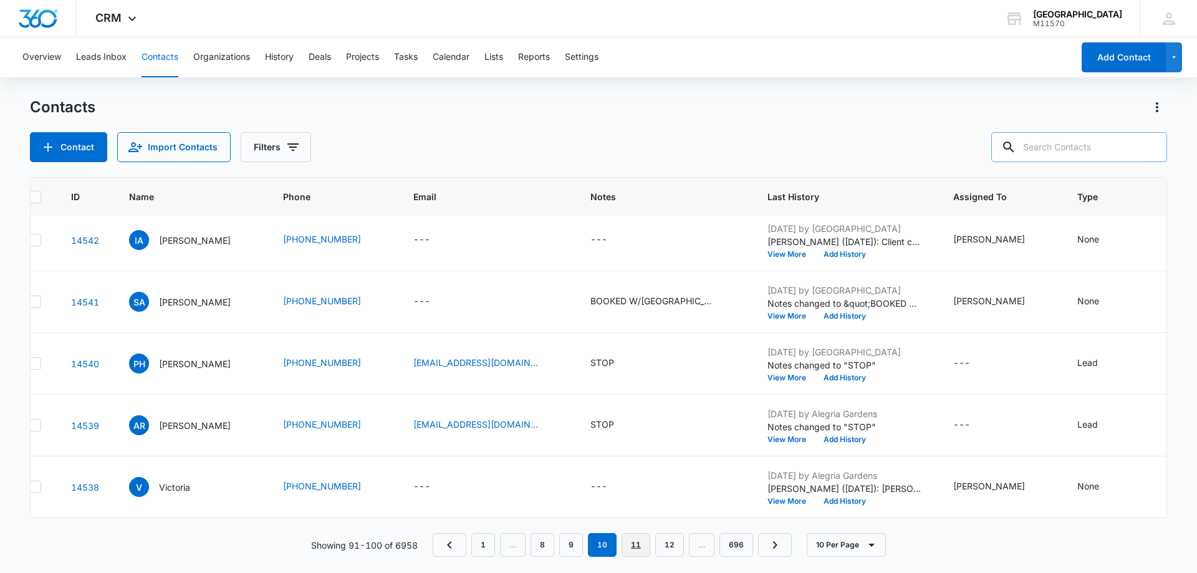
click at [638, 541] on link "11" at bounding box center [636, 545] width 29 height 24
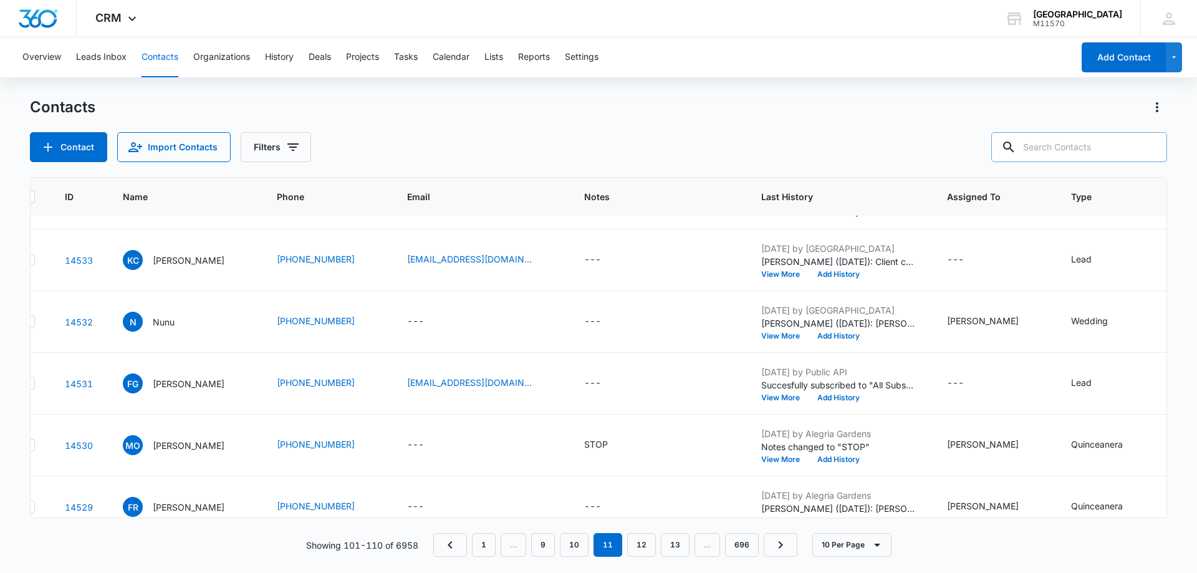
scroll to position [236, 30]
